Goal: Information Seeking & Learning: Stay updated

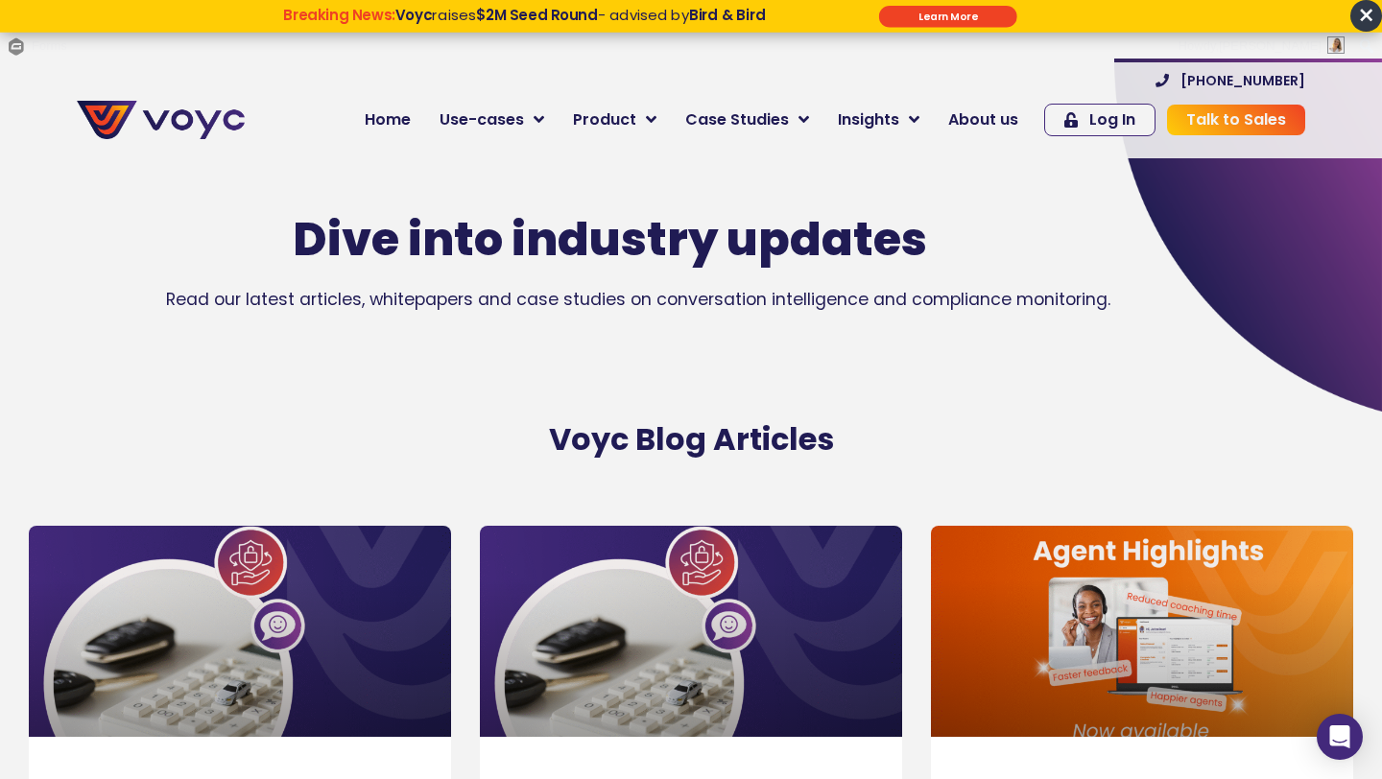
click at [1359, 12] on span "×" at bounding box center [1366, 16] width 32 height 32
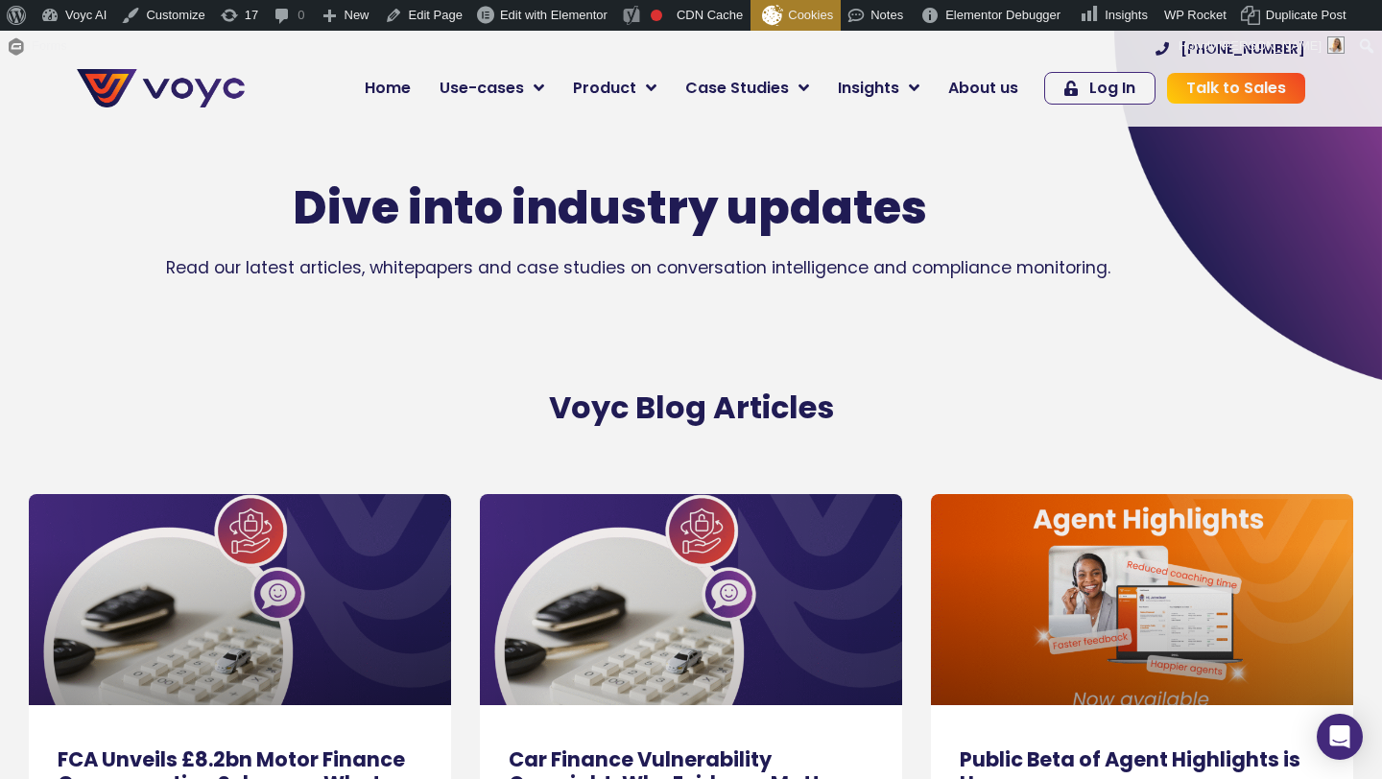
click at [631, 645] on link at bounding box center [691, 599] width 422 height 211
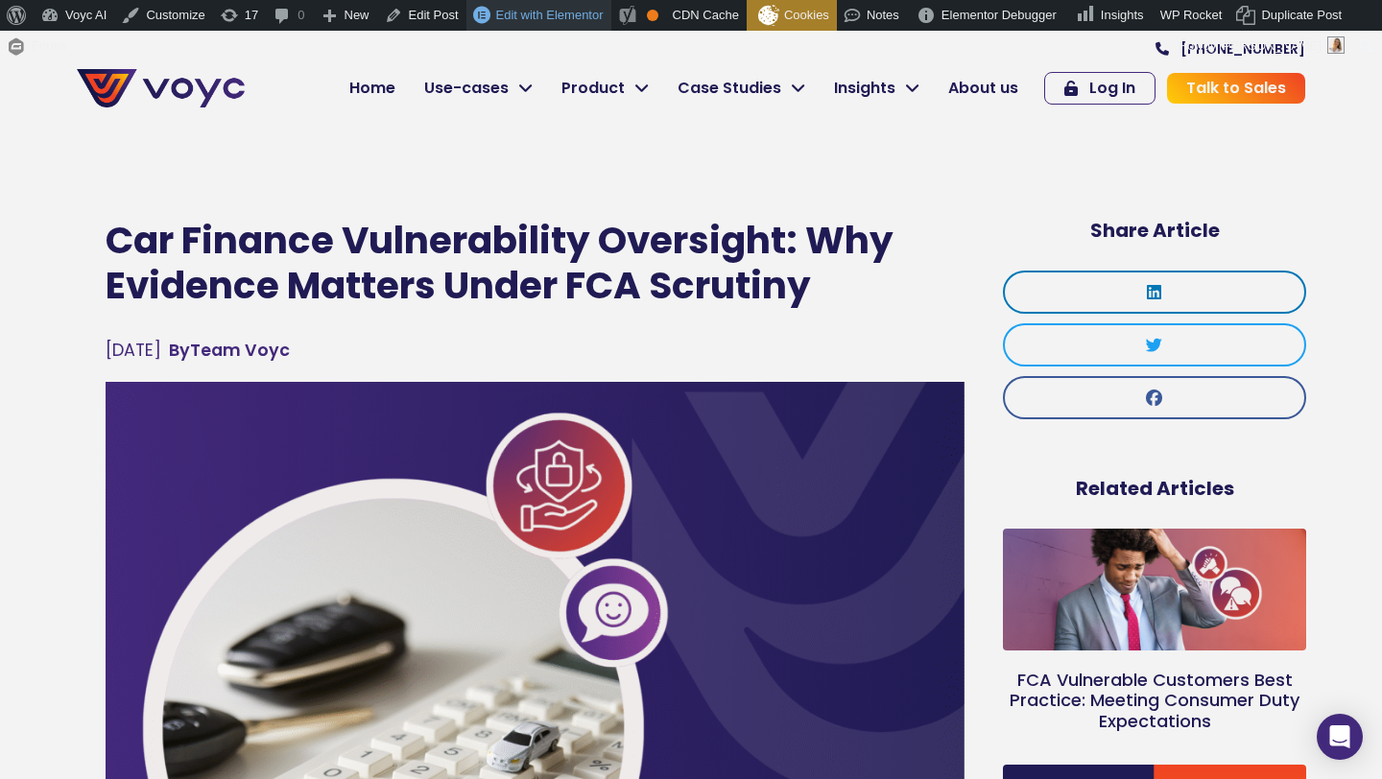
click at [521, 4] on link "Edit with Elementor" at bounding box center [538, 15] width 145 height 31
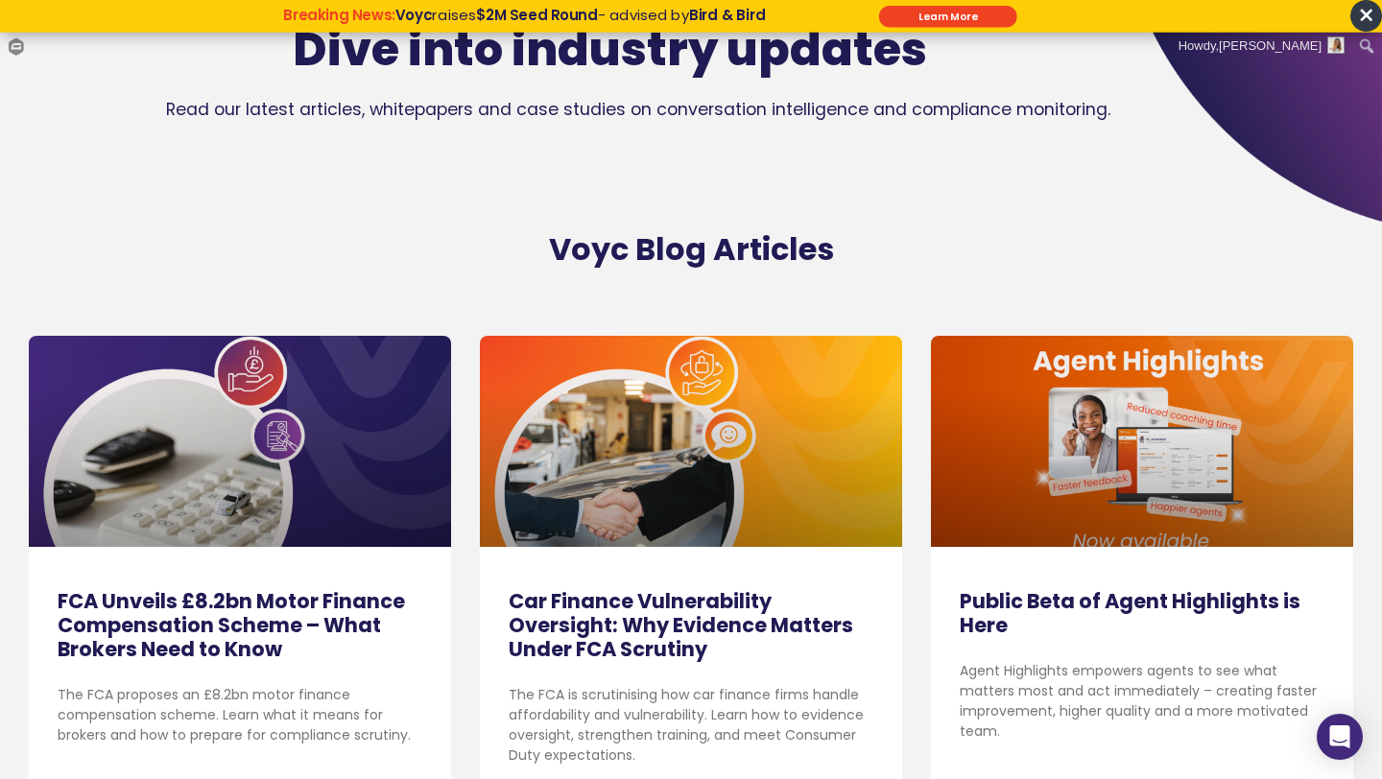
scroll to position [266, 0]
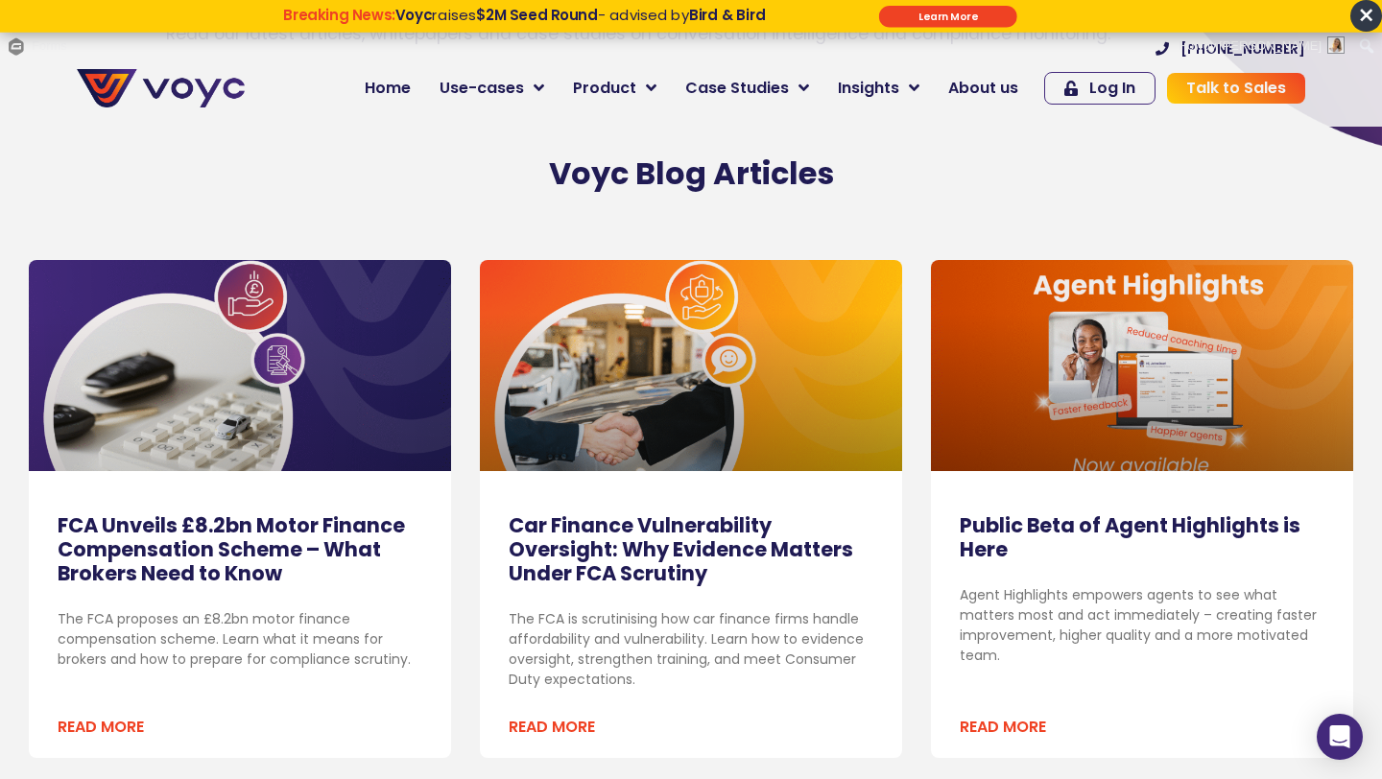
click at [169, 555] on link "FCA Unveils £8.2bn Motor Finance Compensation Scheme – What Brokers Need to Know" at bounding box center [231, 549] width 347 height 76
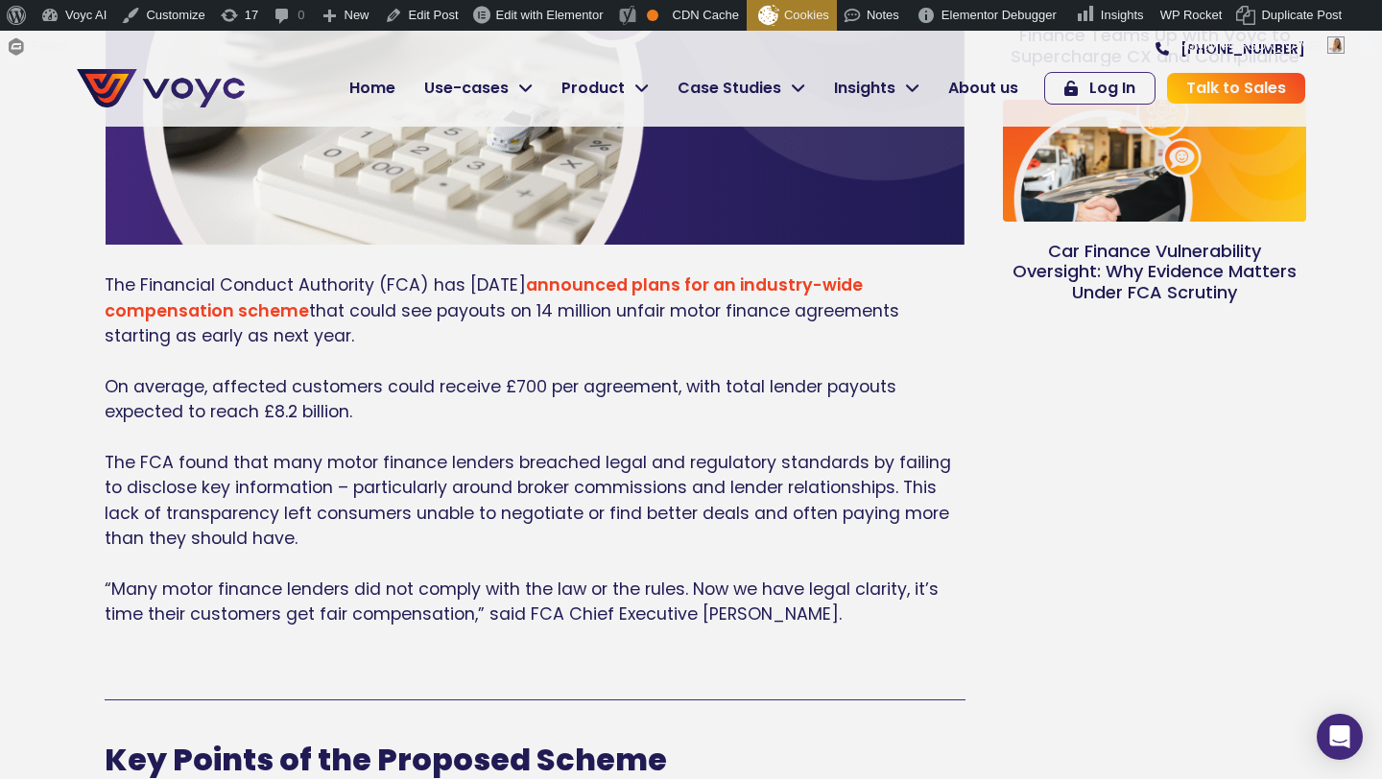
scroll to position [663, 0]
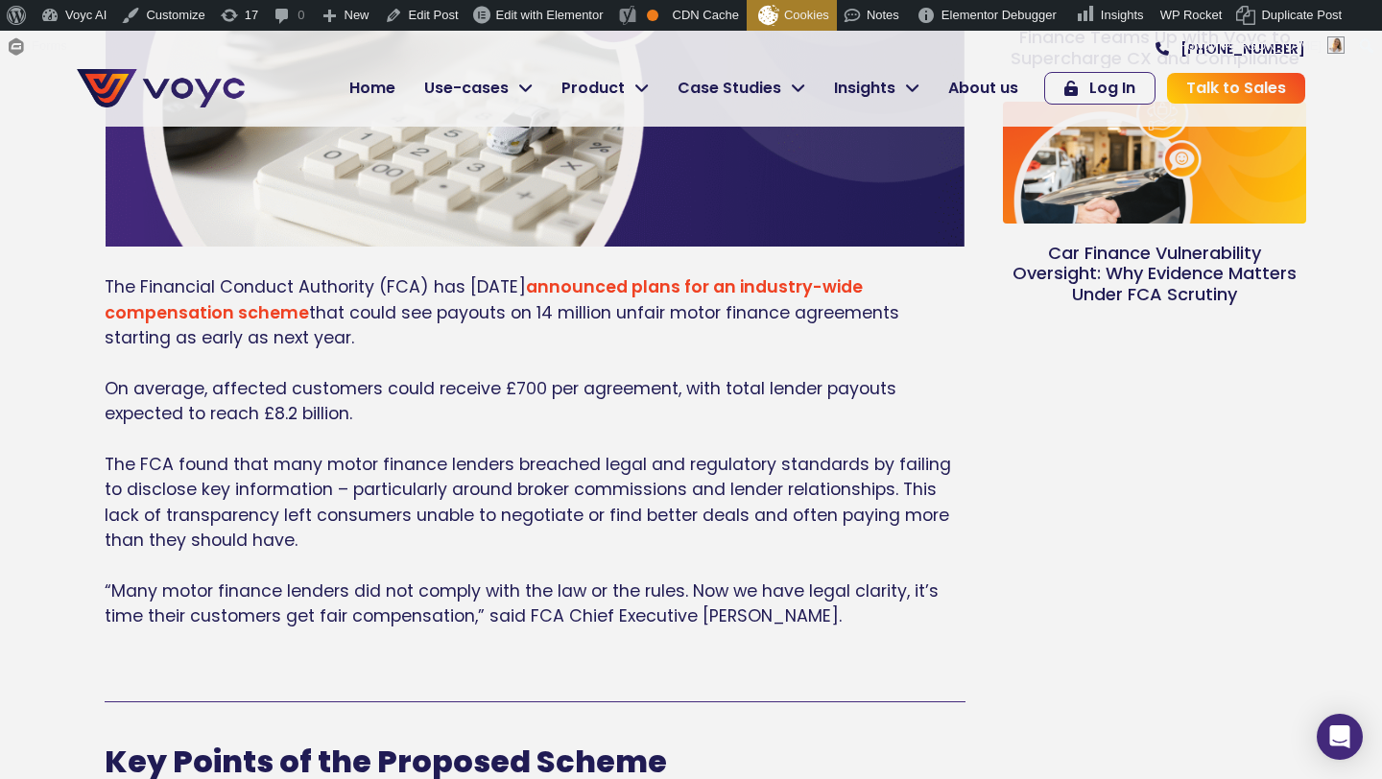
click at [378, 407] on p "The Financial Conduct Authority (FCA) has [DATE] announced plans for an industr…" at bounding box center [535, 464] width 861 height 380
drag, startPoint x: 263, startPoint y: 411, endPoint x: 352, endPoint y: 412, distance: 89.2
click at [352, 412] on span "On average, affected customers could receive £700 per agreement, with total len…" at bounding box center [500, 401] width 791 height 48
copy span "£8.2 billion"
click at [392, 319] on span "The Financial Conduct Authority (FCA) has today announced plans for an industry…" at bounding box center [502, 312] width 794 height 74
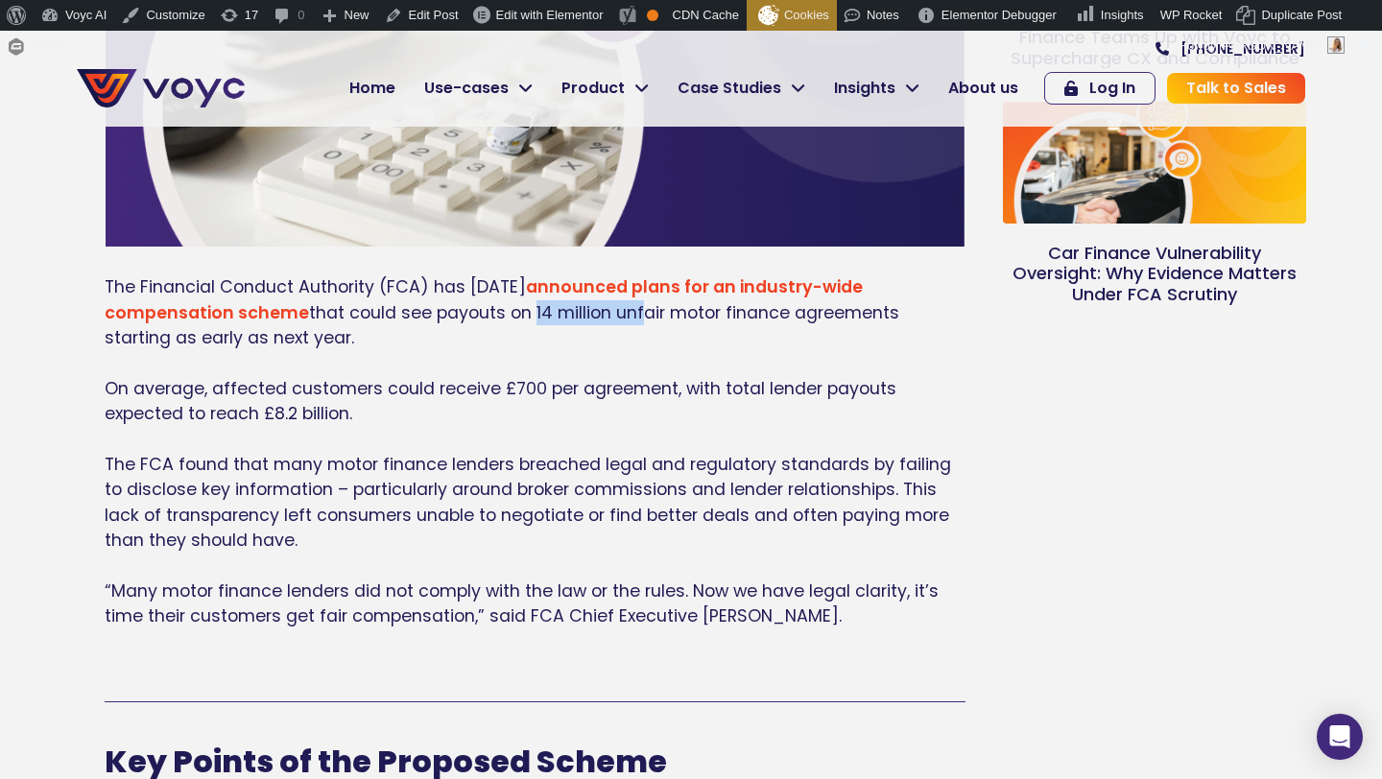
drag, startPoint x: 524, startPoint y: 314, endPoint x: 635, endPoint y: 312, distance: 111.3
click at [635, 312] on span "The Financial Conduct Authority (FCA) has today announced plans for an industry…" at bounding box center [502, 312] width 794 height 74
